Goal: Task Accomplishment & Management: Manage account settings

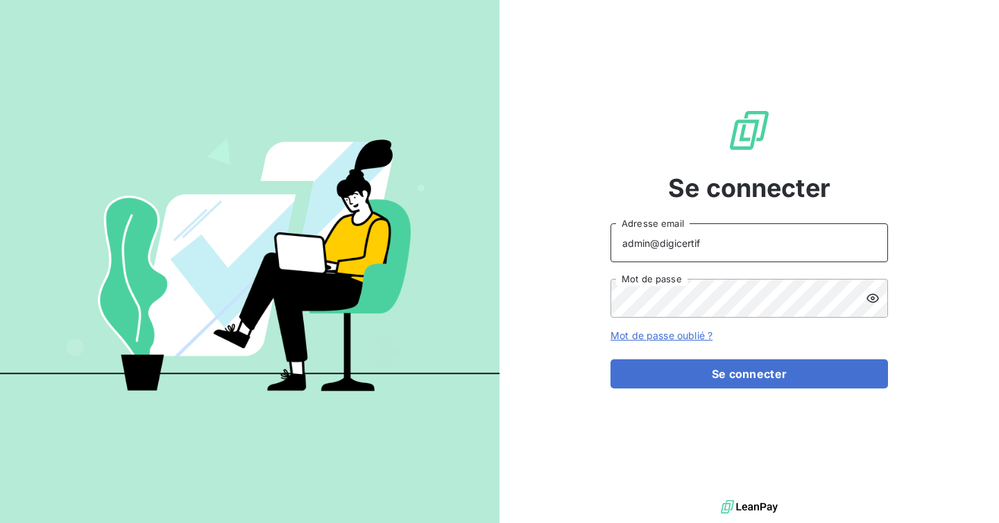
click at [721, 236] on input "admin@digicertif" at bounding box center [748, 242] width 277 height 39
click at [700, 248] on input "admin@digicertif" at bounding box center [748, 242] width 277 height 39
type input "[EMAIL_ADDRESS][DOMAIN_NAME]"
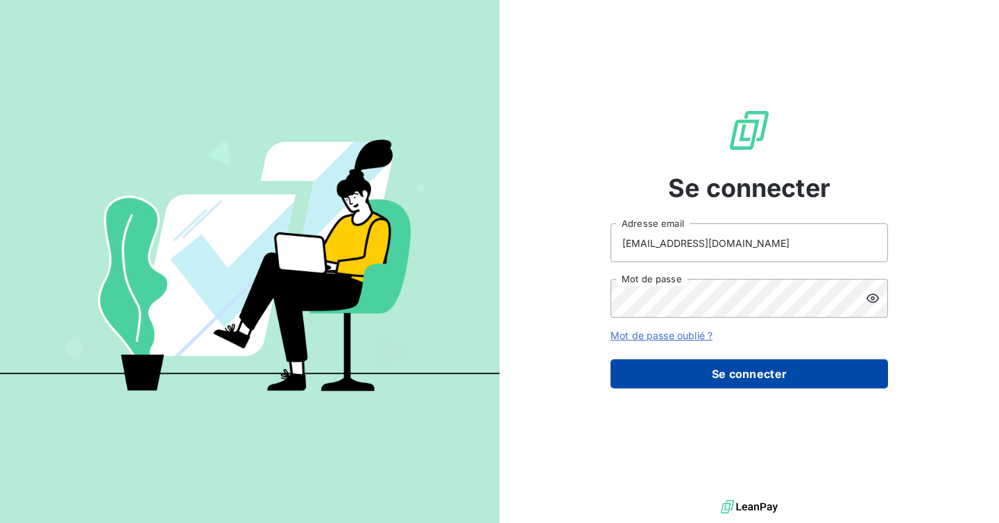
click at [759, 364] on button "Se connecter" at bounding box center [748, 373] width 277 height 29
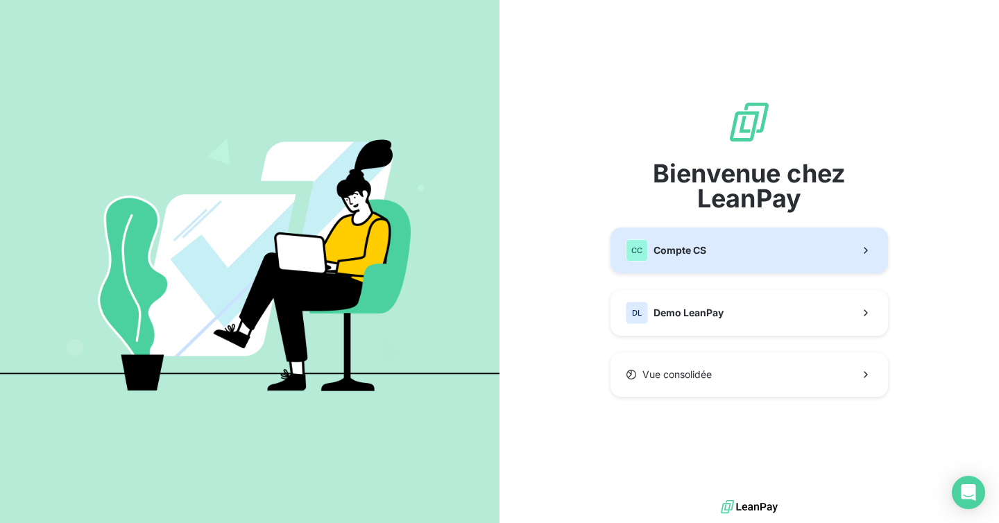
click at [721, 249] on button "CC Compte CS" at bounding box center [748, 250] width 277 height 46
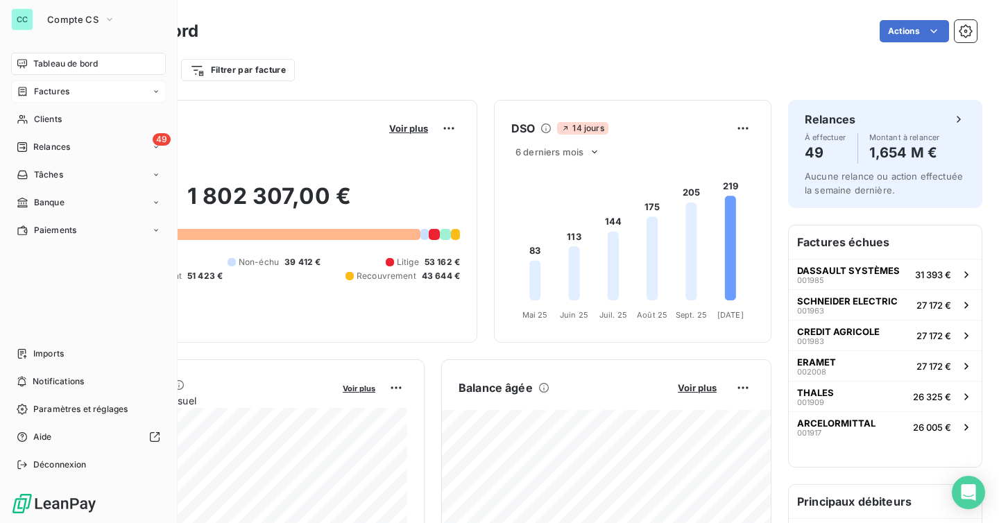
click at [27, 92] on icon at bounding box center [23, 91] width 12 height 11
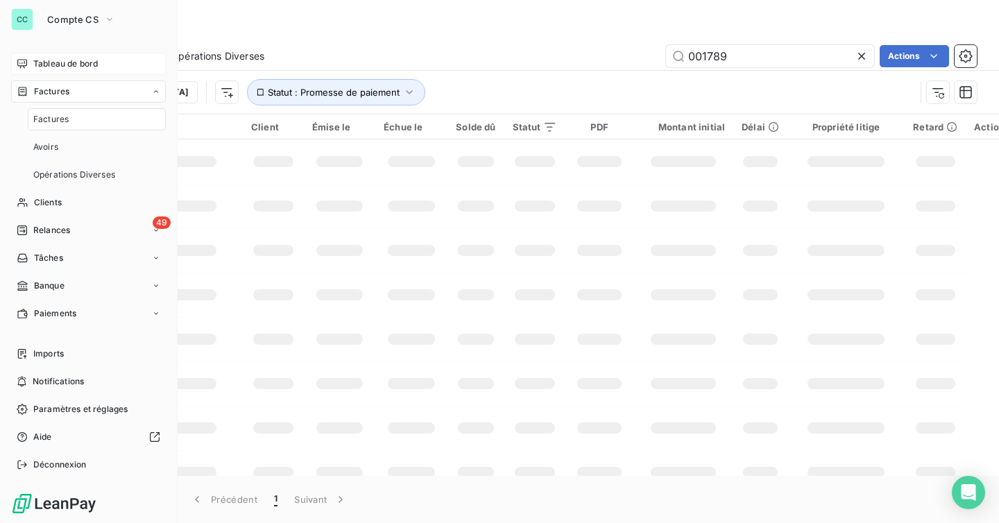
click at [57, 64] on span "Tableau de bord" at bounding box center [65, 64] width 64 height 12
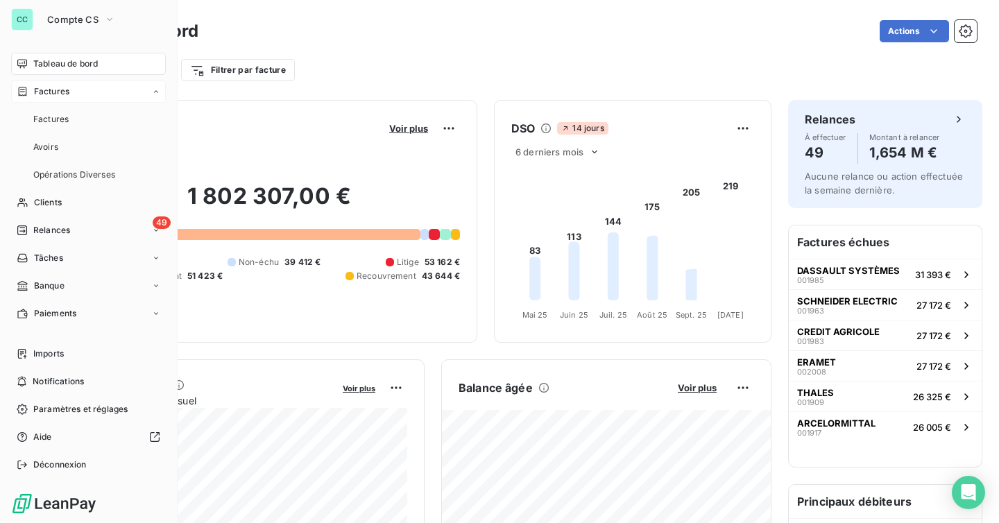
click at [52, 101] on div "Factures" at bounding box center [88, 91] width 155 height 22
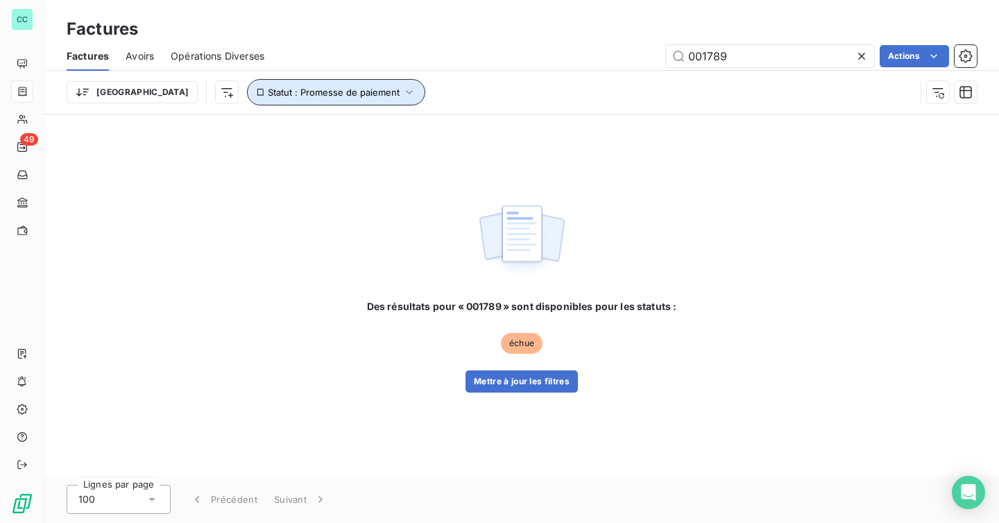
click at [268, 97] on span "Statut : Promesse de paiement" at bounding box center [334, 92] width 132 height 11
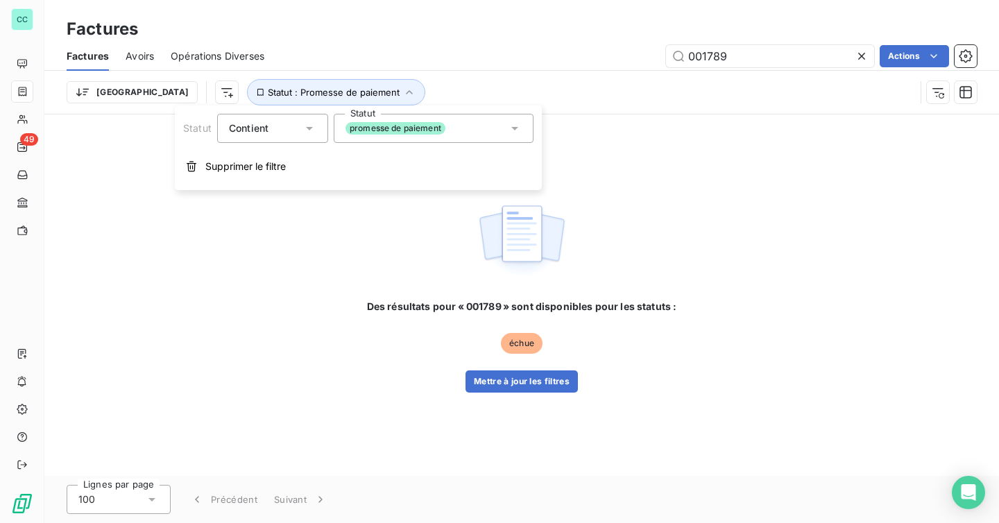
click at [859, 56] on icon at bounding box center [861, 56] width 7 height 7
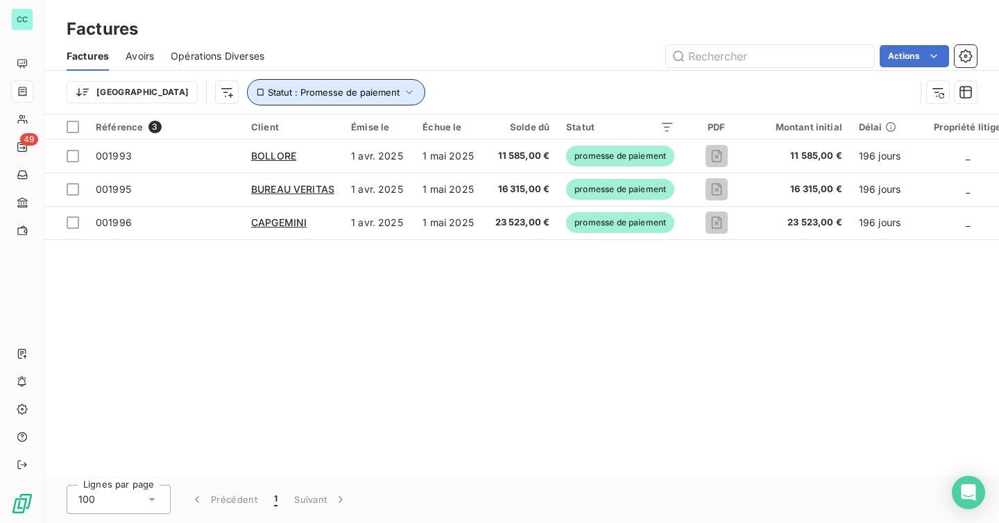
click at [297, 95] on span "Statut : Promesse de paiement" at bounding box center [334, 92] width 132 height 11
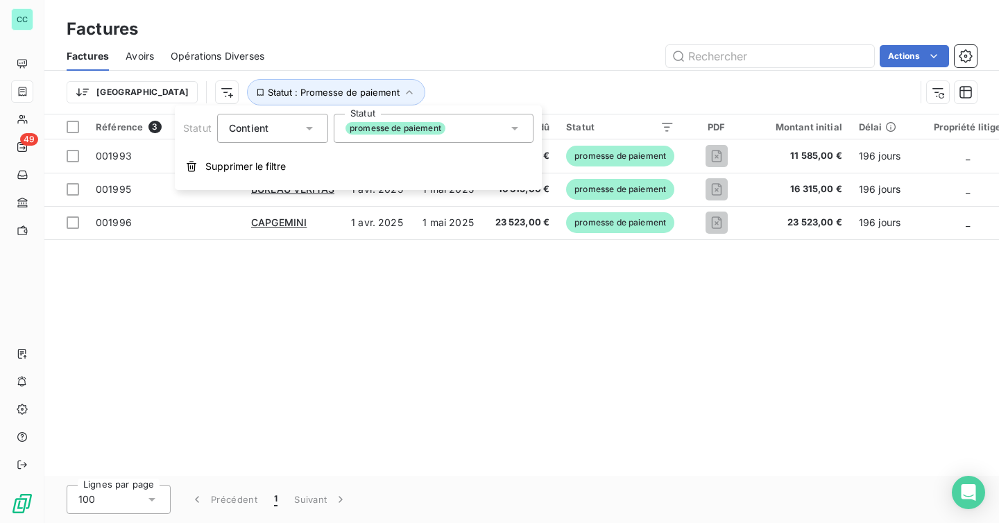
click at [451, 122] on div "promesse de paiement" at bounding box center [434, 128] width 200 height 29
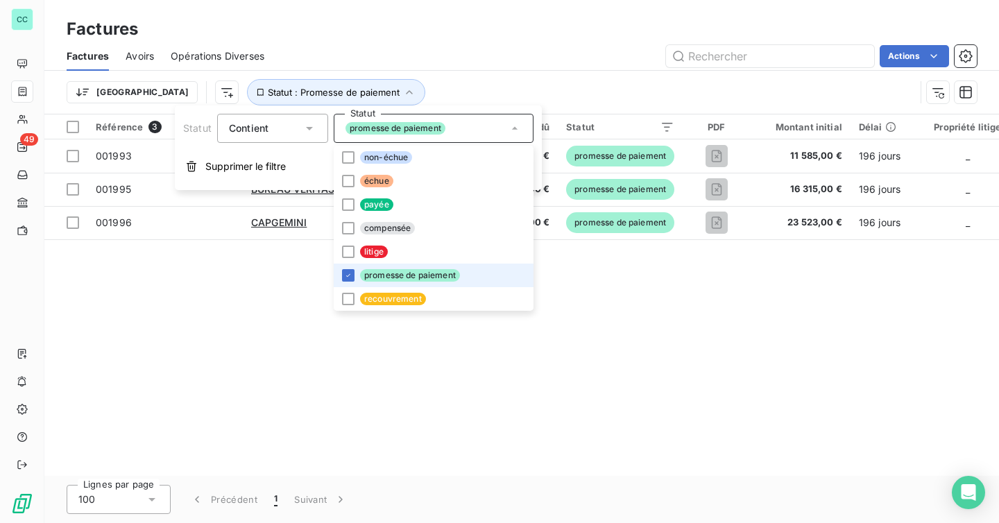
click at [350, 266] on li "promesse de paiement" at bounding box center [434, 276] width 200 height 24
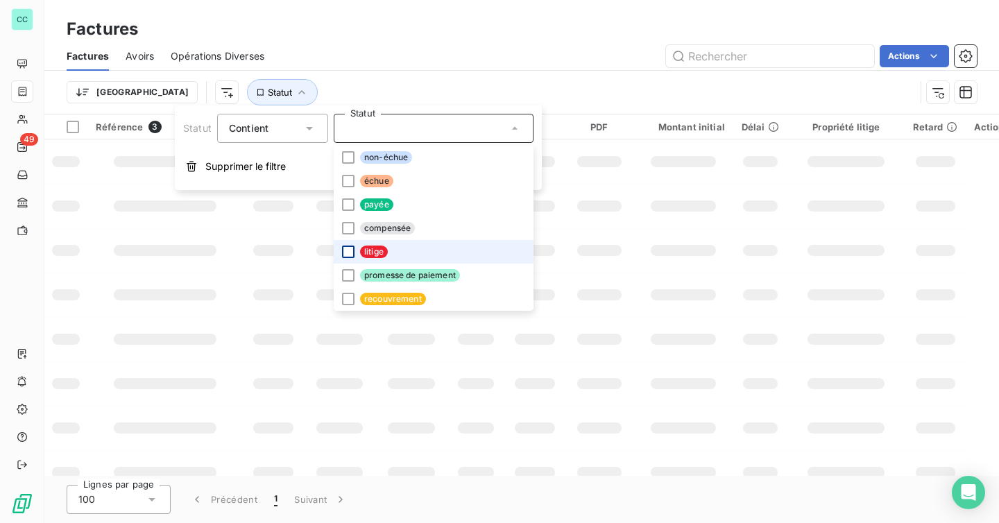
click at [347, 249] on div at bounding box center [348, 251] width 12 height 12
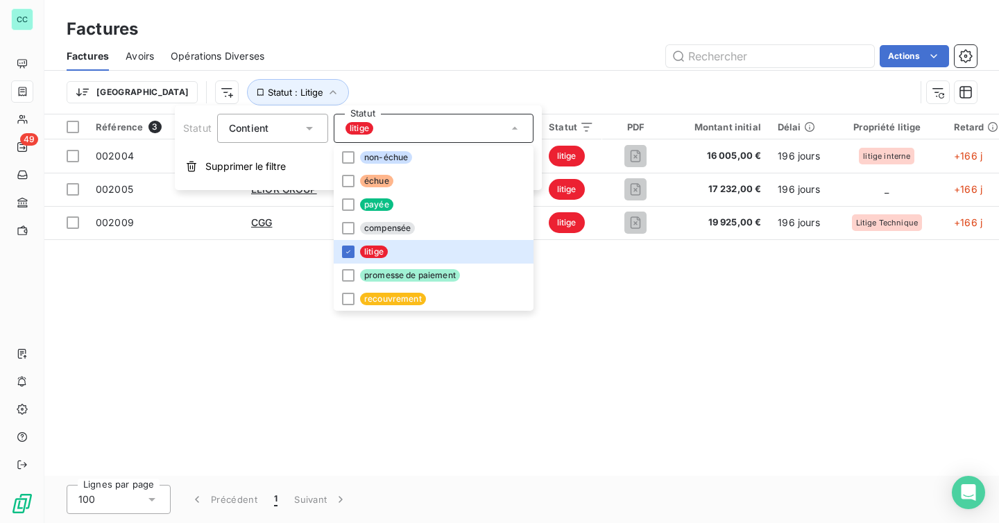
click at [400, 76] on div "Trier Statut : Litige" at bounding box center [522, 92] width 910 height 43
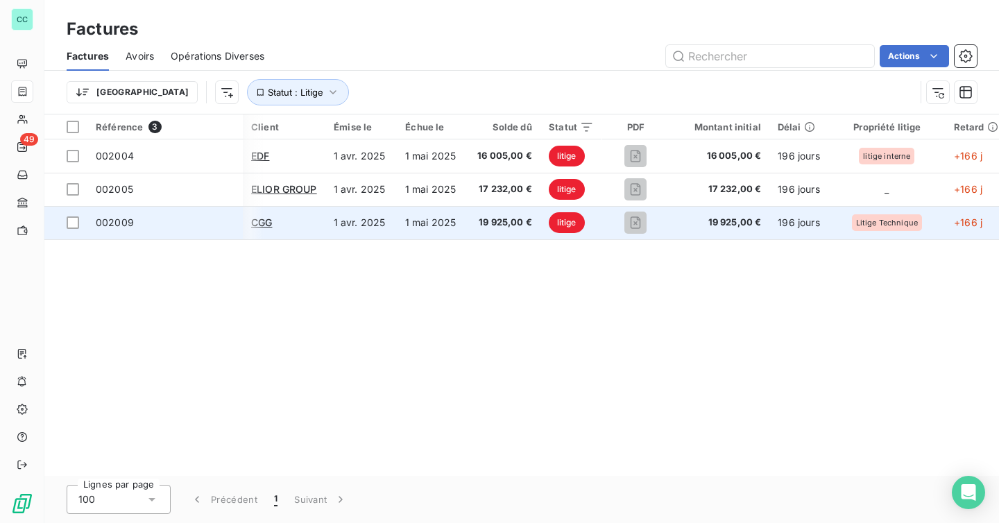
scroll to position [0, 51]
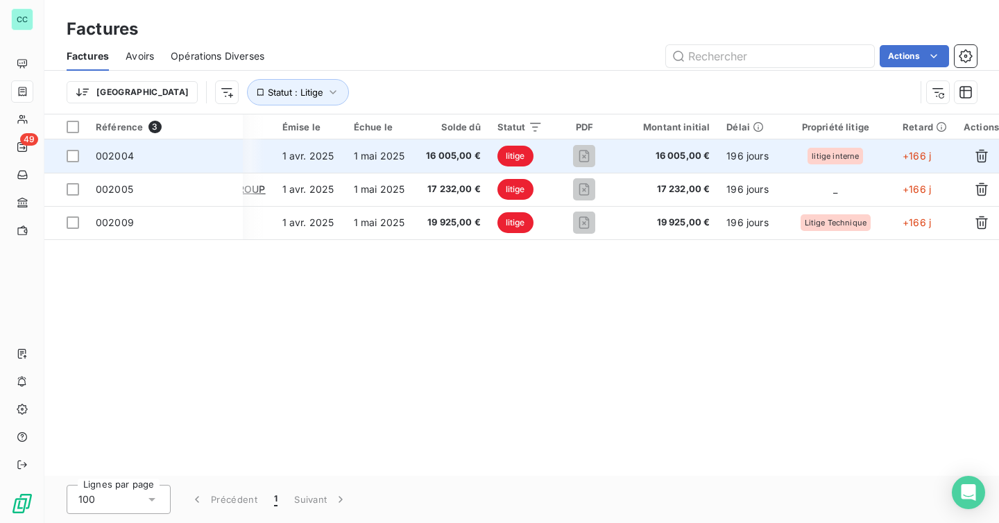
click at [311, 147] on td "1 avr. 2025" at bounding box center [309, 155] width 71 height 33
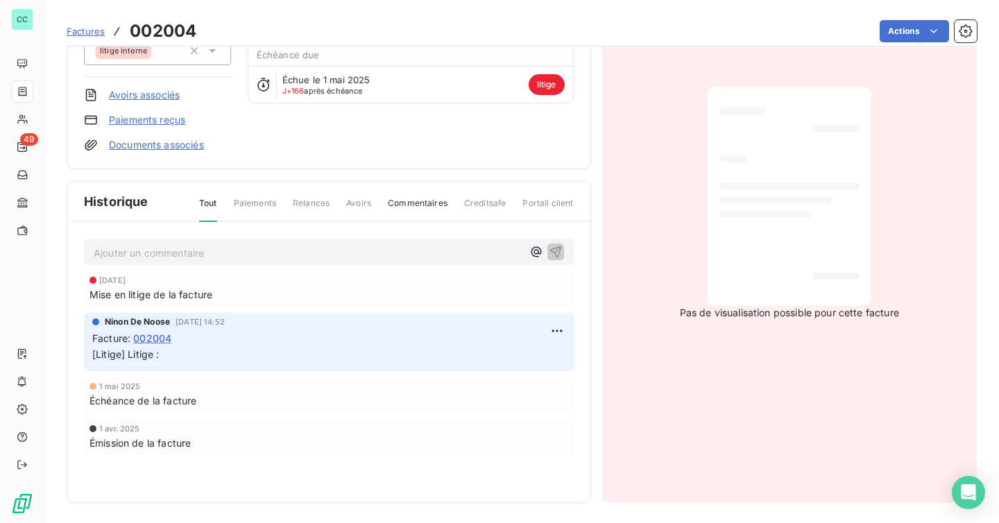
scroll to position [153, 0]
click at [559, 328] on html "CC 49 Factures 002004 Actions EDF Montant initial 16 005,00 € Émise le [DATE] P…" at bounding box center [499, 261] width 999 height 523
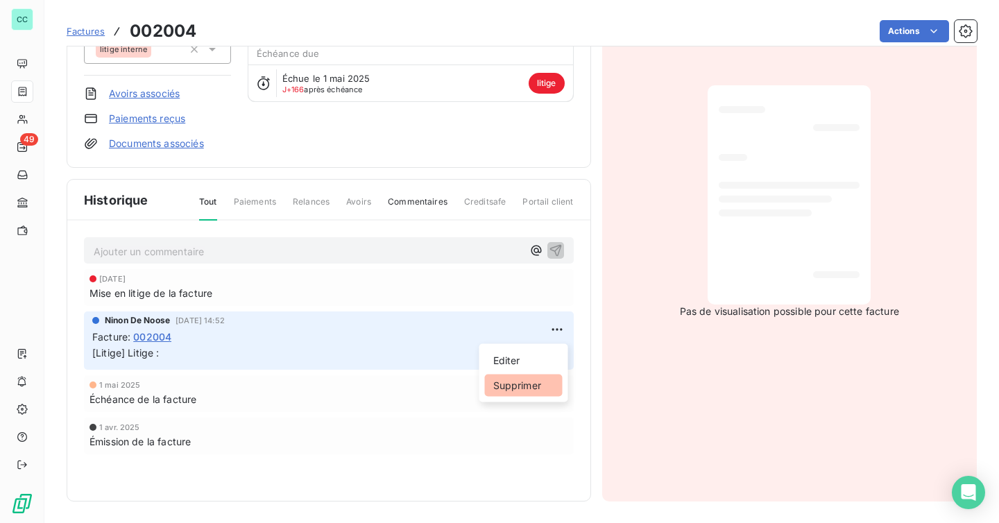
click at [525, 378] on div "Supprimer" at bounding box center [524, 385] width 78 height 22
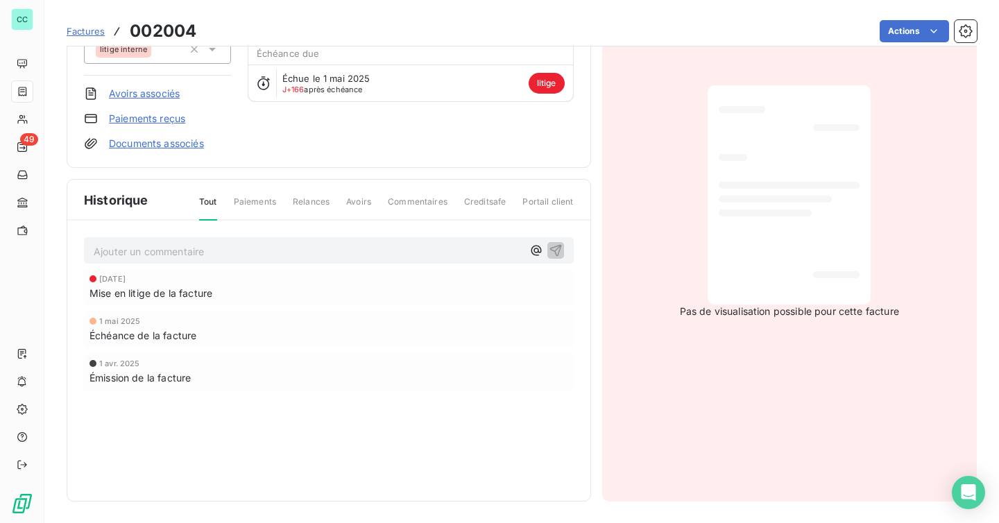
scroll to position [0, 0]
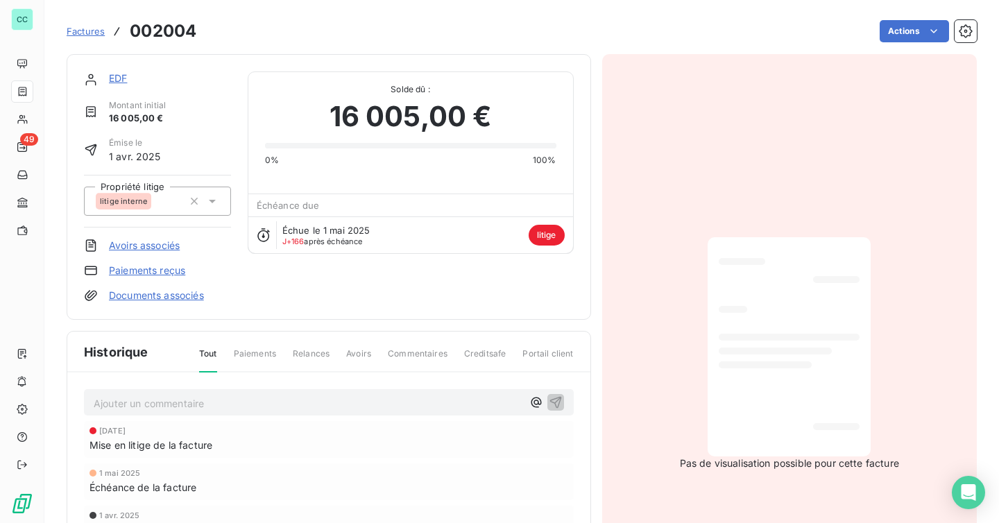
click at [80, 22] on div "Factures 002004" at bounding box center [132, 31] width 130 height 25
click at [80, 31] on span "Factures" at bounding box center [86, 31] width 38 height 11
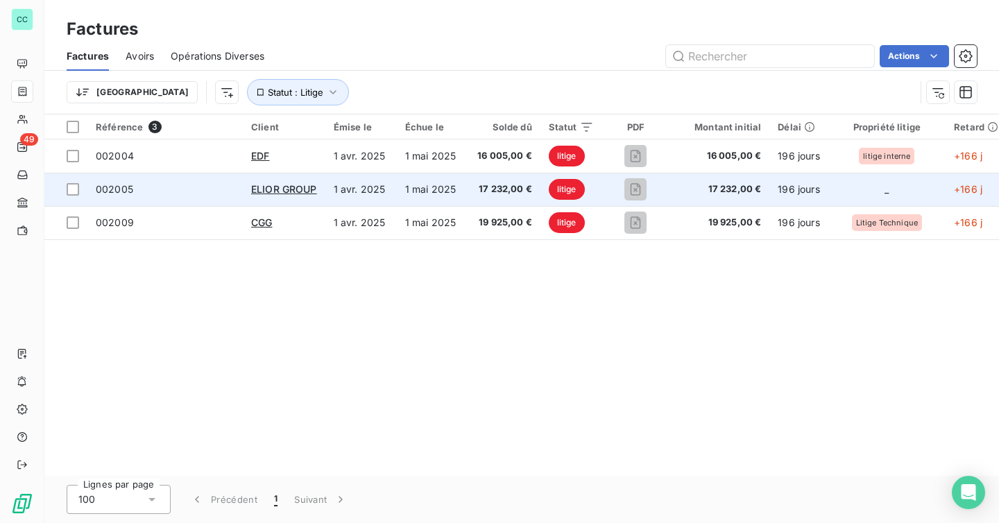
click at [693, 188] on span "17 232,00 €" at bounding box center [719, 189] width 83 height 14
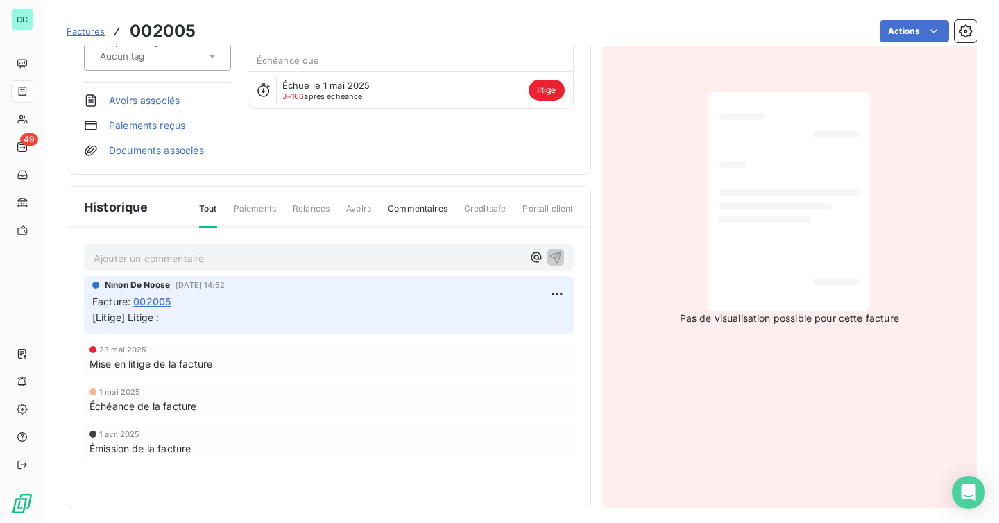
scroll to position [153, 0]
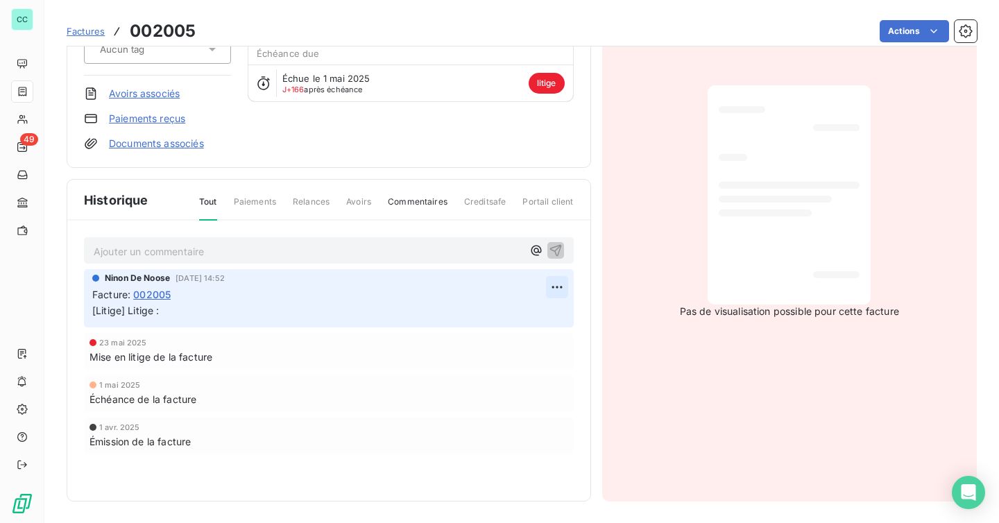
click at [556, 280] on html "CC 49 Factures 002005 Actions ELIOR GROUP Montant initial 17 232,00 € Émise le …" at bounding box center [499, 261] width 999 height 523
click at [513, 341] on div "Supprimer" at bounding box center [524, 343] width 78 height 22
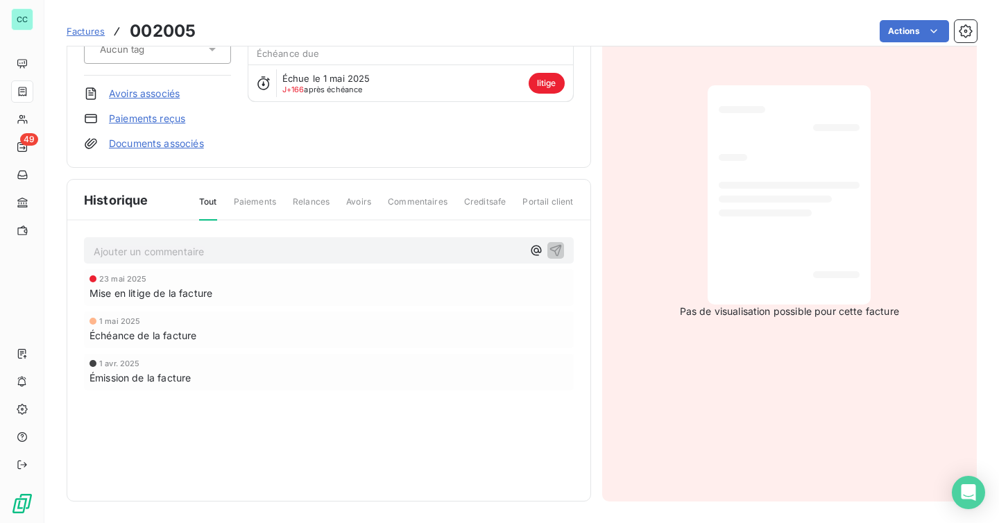
click at [83, 35] on span "Factures" at bounding box center [86, 31] width 38 height 11
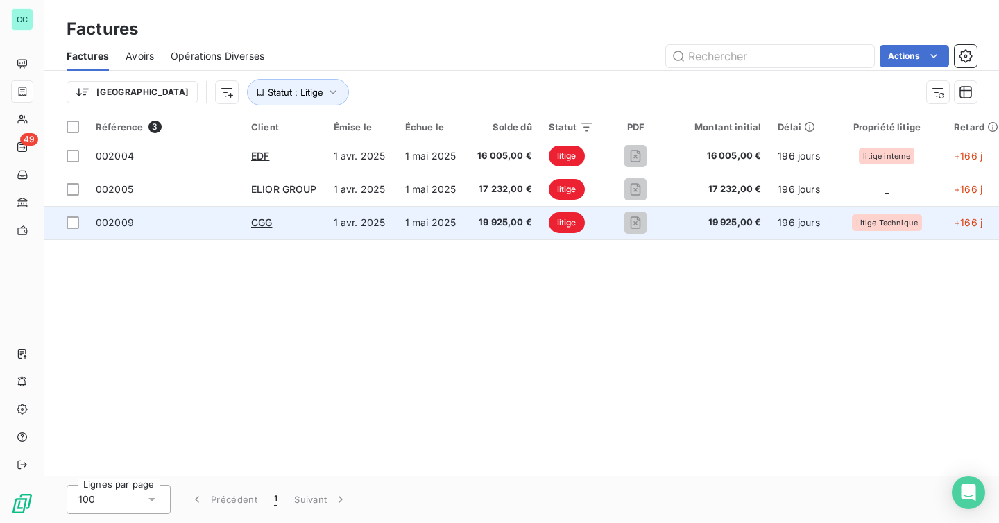
click at [440, 223] on td "1 mai 2025" at bounding box center [433, 222] width 72 height 33
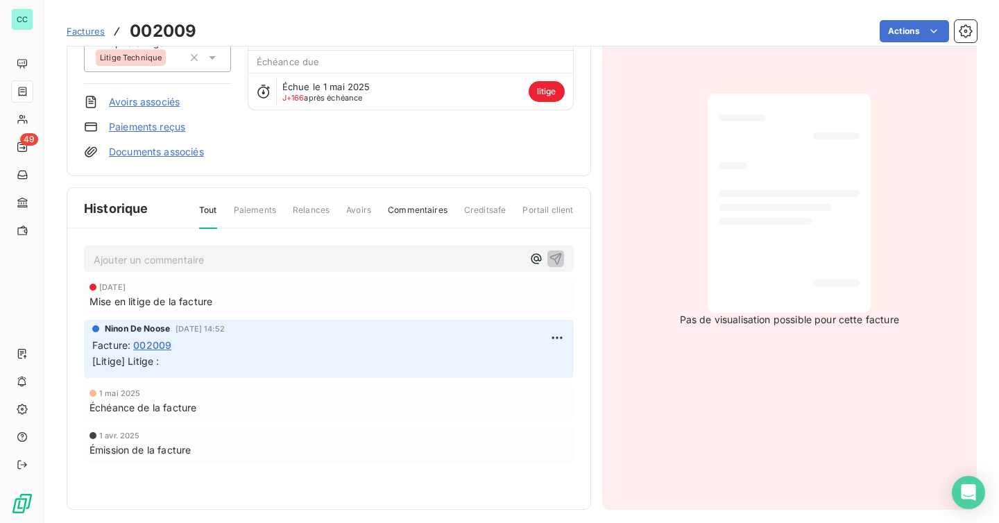
scroll to position [153, 0]
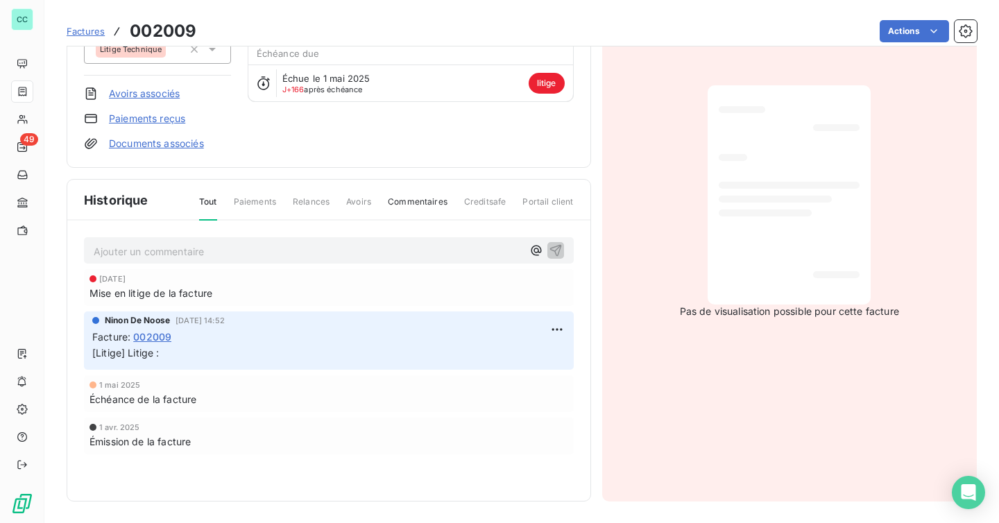
click at [76, 40] on div "Factures 002009" at bounding box center [132, 31] width 130 height 25
click at [77, 35] on span "Factures" at bounding box center [86, 31] width 38 height 11
